Goal: Transaction & Acquisition: Purchase product/service

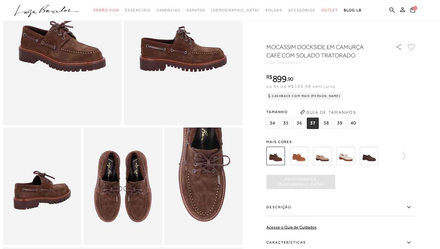
click at [296, 187] on button "Adicionado à [GEOGRAPHIC_DATA]" at bounding box center [300, 182] width 69 height 14
click at [298, 123] on span "36" at bounding box center [299, 123] width 12 height 11
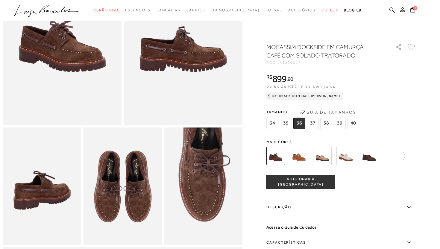
click at [312, 124] on span "37" at bounding box center [313, 123] width 12 height 11
click at [295, 183] on span "ADICIONAR À [GEOGRAPHIC_DATA]" at bounding box center [301, 182] width 68 height 10
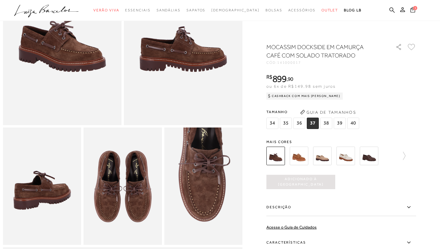
click at [412, 10] on icon at bounding box center [412, 9] width 5 height 6
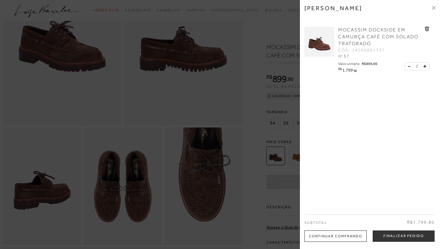
click at [408, 65] on button at bounding box center [410, 66] width 5 height 5
click at [433, 7] on icon at bounding box center [434, 8] width 4 height 4
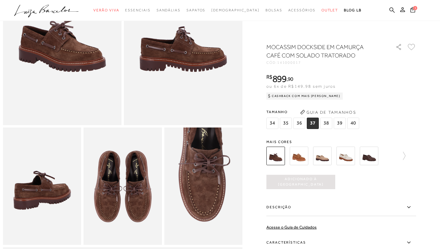
click at [322, 155] on img at bounding box center [322, 156] width 19 height 19
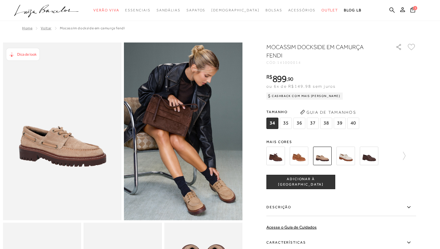
click at [312, 120] on span "37" at bounding box center [313, 123] width 12 height 11
click at [294, 186] on button "ADICIONAR À [GEOGRAPHIC_DATA]" at bounding box center [300, 182] width 69 height 14
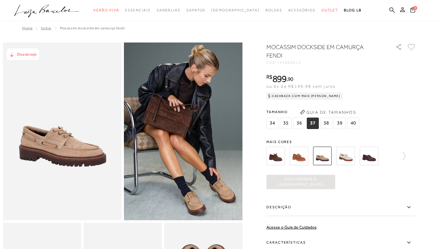
click at [275, 160] on img at bounding box center [275, 156] width 19 height 19
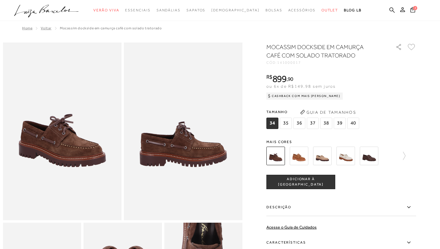
click at [322, 160] on img at bounding box center [322, 156] width 19 height 19
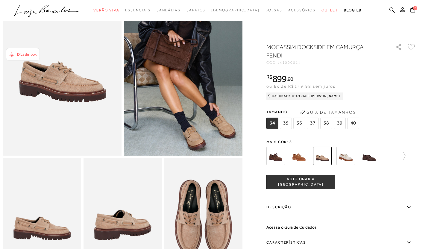
scroll to position [63, 0]
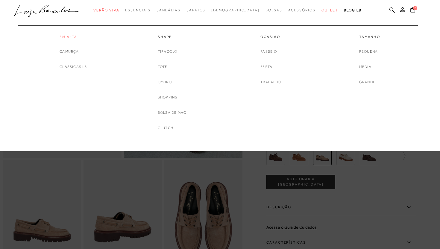
click at [69, 35] on link "Em Alta" at bounding box center [73, 36] width 27 height 5
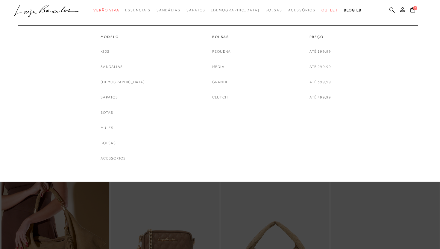
scroll to position [69, 0]
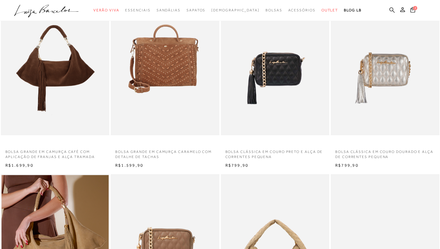
click at [392, 9] on icon at bounding box center [391, 10] width 5 height 6
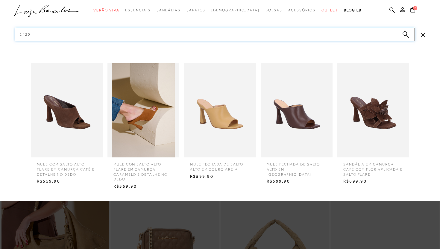
type input "1420"
click at [66, 109] on img at bounding box center [67, 110] width 72 height 94
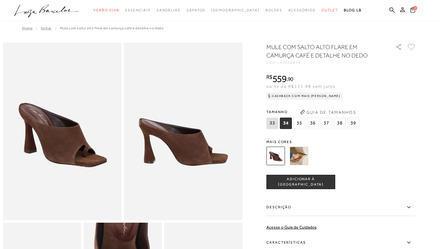
click at [326, 123] on span "37" at bounding box center [326, 123] width 12 height 11
click at [294, 183] on span "ADICIONAR À [GEOGRAPHIC_DATA]" at bounding box center [301, 182] width 68 height 10
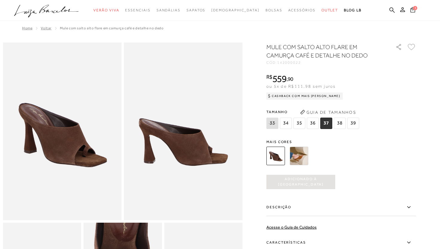
click at [412, 7] on icon at bounding box center [412, 10] width 5 height 6
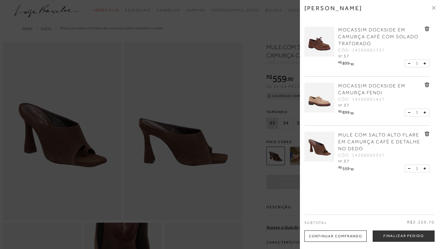
click at [427, 28] on icon at bounding box center [427, 29] width 4 height 4
